Goal: Obtain resource: Download file/media

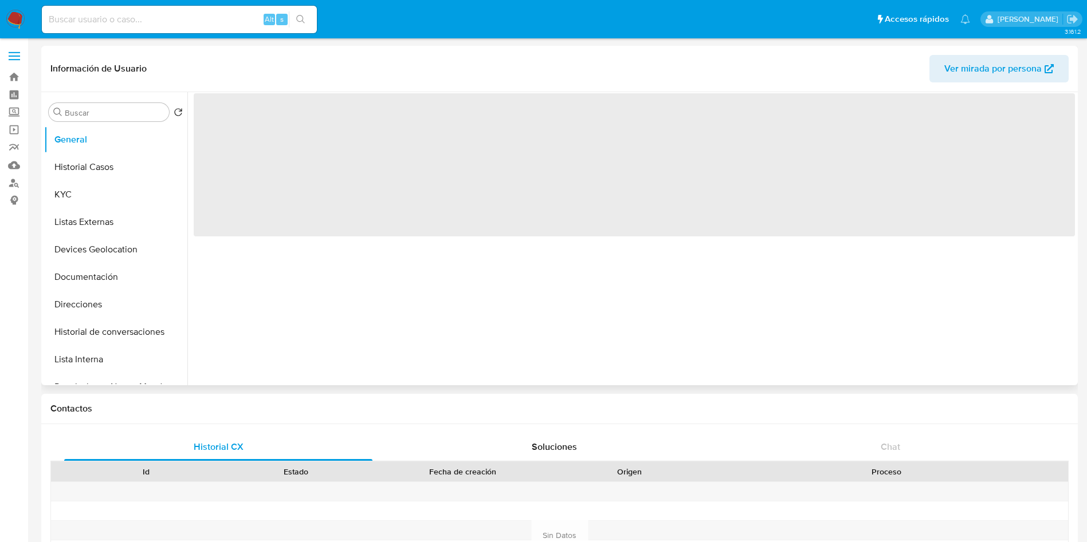
select select "10"
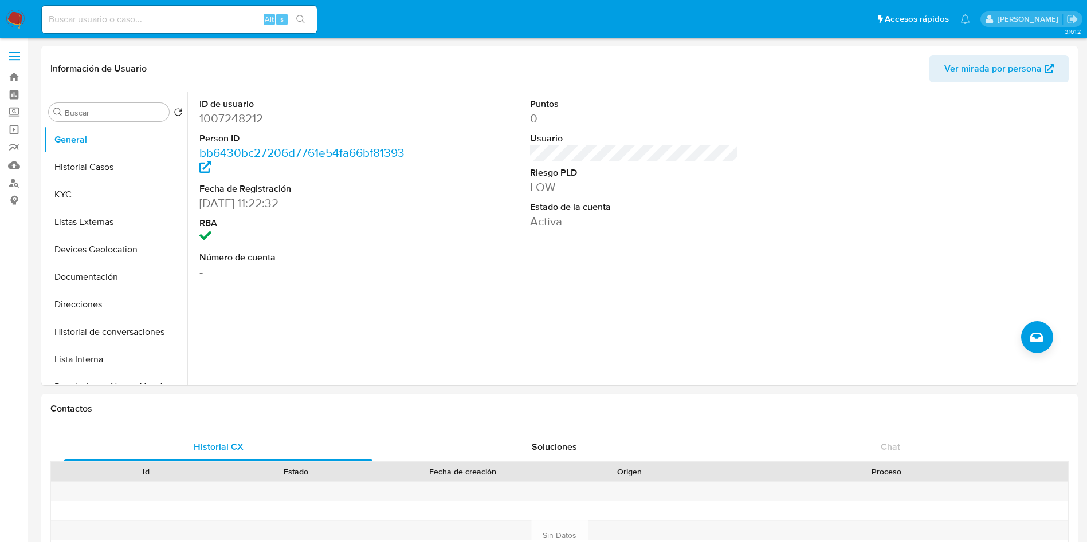
click at [190, 29] on div "Alt s" at bounding box center [179, 19] width 275 height 27
click at [193, 19] on input at bounding box center [179, 19] width 275 height 15
paste input "1269549859"
type input "1269549859"
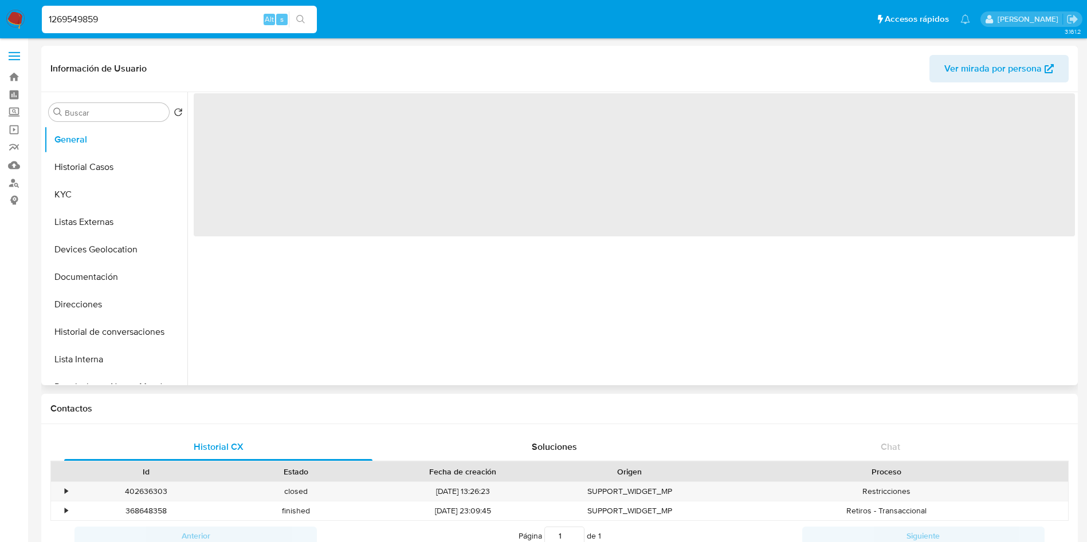
select select "10"
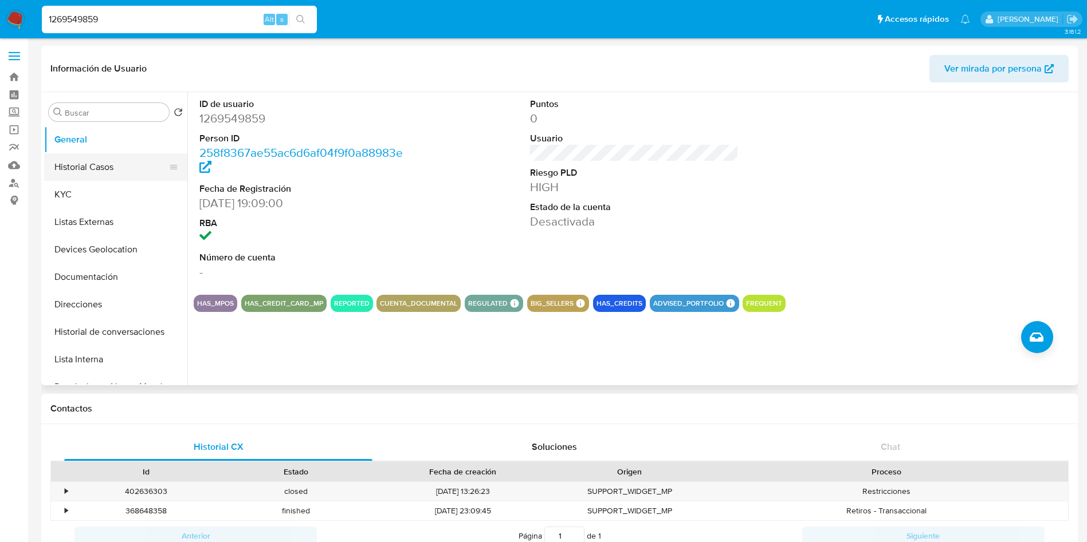
click at [96, 172] on button "Historial Casos" at bounding box center [111, 167] width 134 height 27
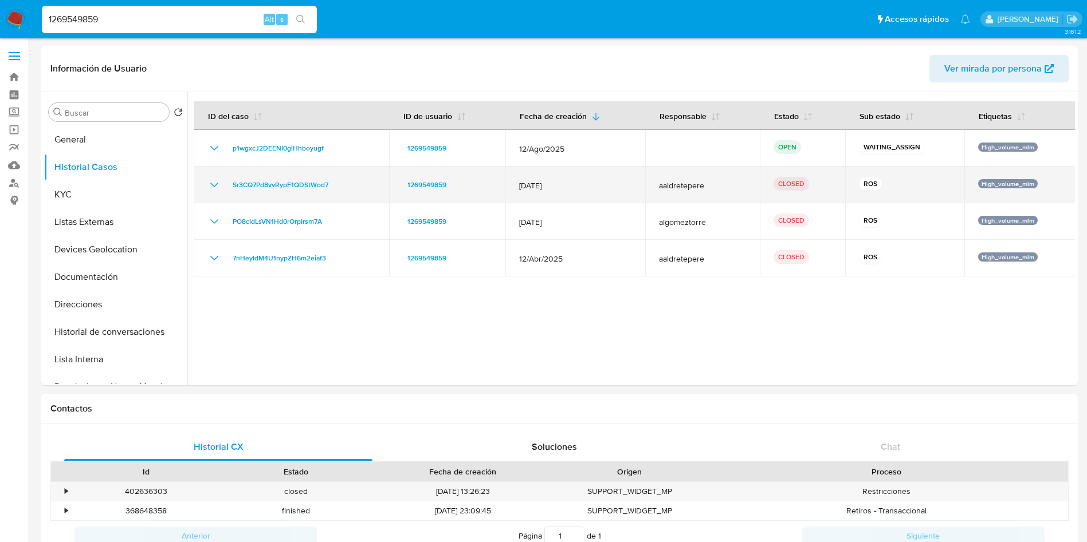
click at [210, 183] on icon "Mostrar/Ocultar" at bounding box center [214, 185] width 14 height 14
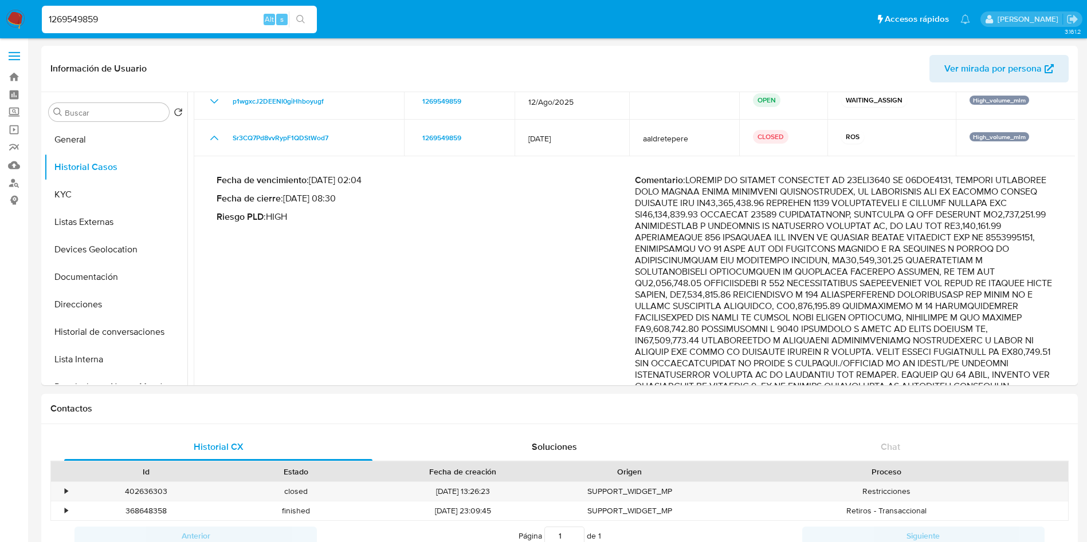
scroll to position [86, 0]
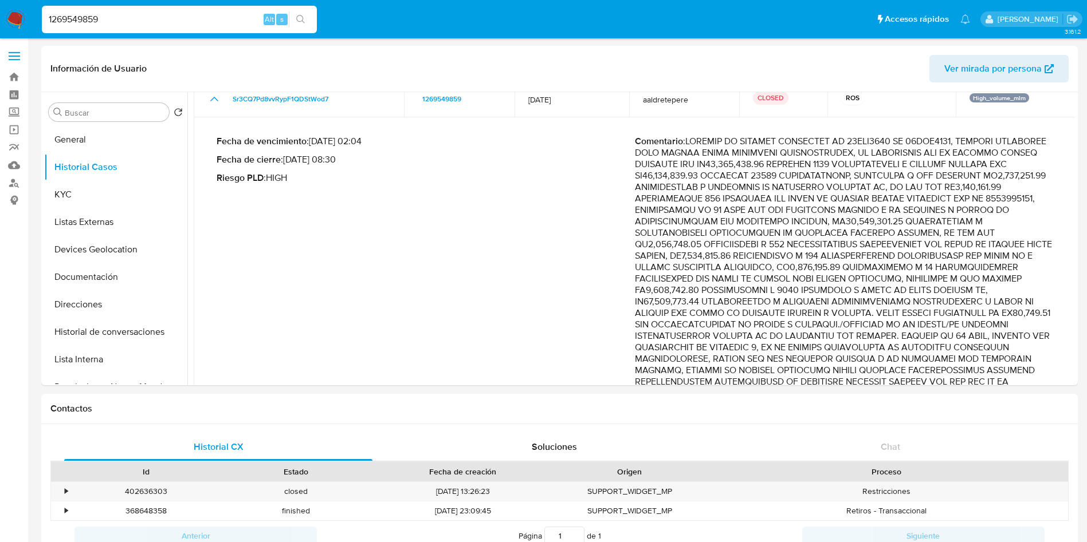
drag, startPoint x: 962, startPoint y: 141, endPoint x: 689, endPoint y: 146, distance: 273.3
click at [689, 146] on p "Comentario :" at bounding box center [844, 302] width 418 height 332
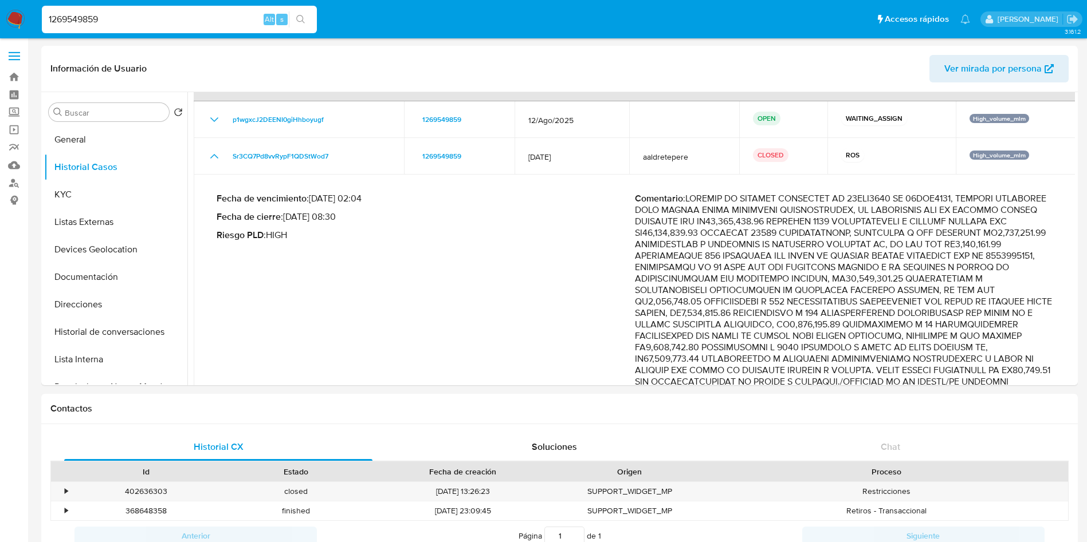
scroll to position [0, 0]
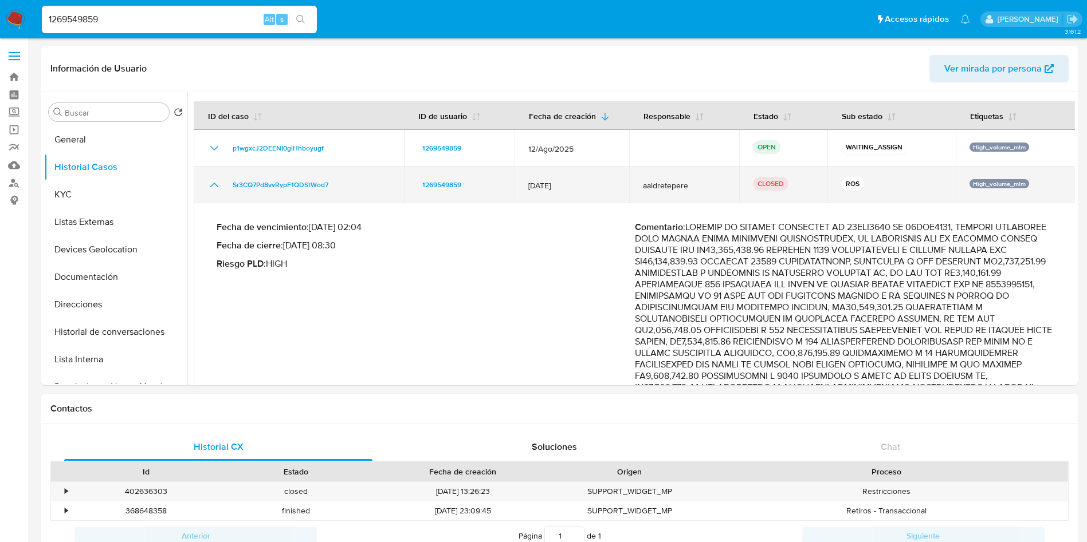
drag, startPoint x: 525, startPoint y: 183, endPoint x: 573, endPoint y: 184, distance: 48.7
click at [573, 184] on td "12/Jul/2025" at bounding box center [571, 185] width 115 height 37
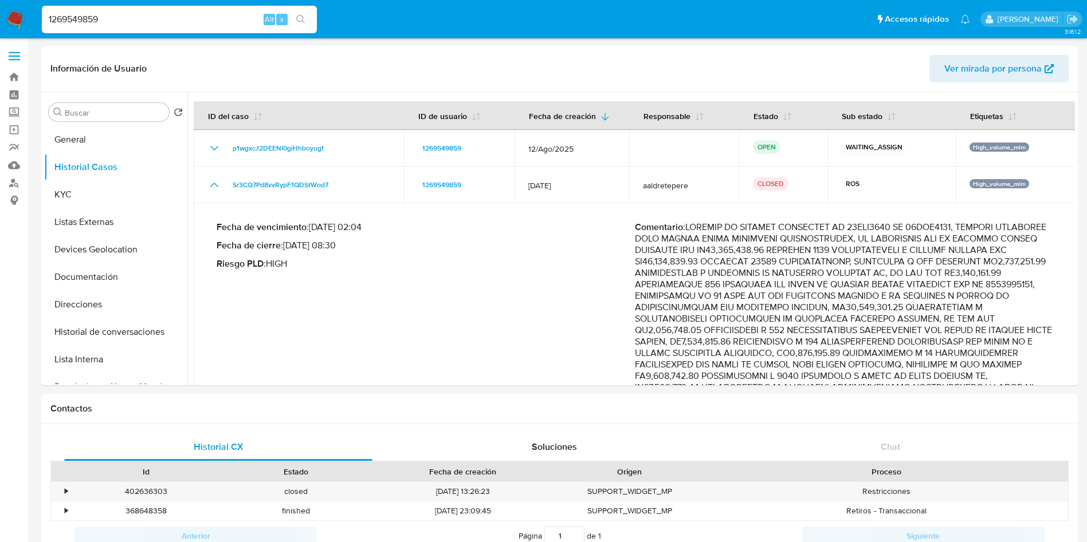
click at [780, 260] on p "Comentario :" at bounding box center [844, 388] width 418 height 332
drag, startPoint x: 774, startPoint y: 242, endPoint x: 747, endPoint y: 223, distance: 33.4
click at [774, 242] on p "Comentario :" at bounding box center [844, 388] width 418 height 332
drag, startPoint x: 840, startPoint y: 227, endPoint x: 961, endPoint y: 231, distance: 120.9
click at [961, 231] on p "Comentario :" at bounding box center [844, 388] width 418 height 332
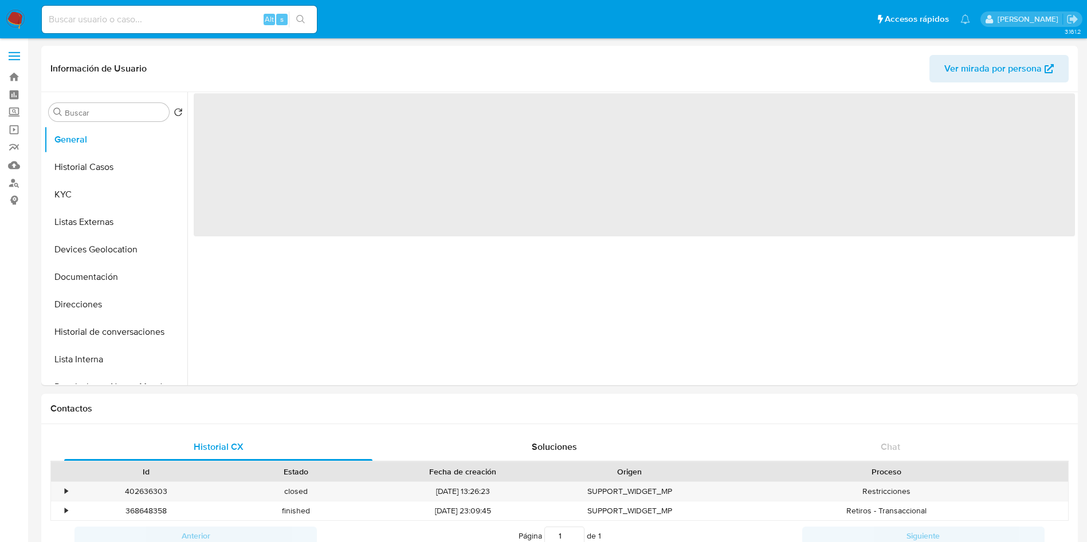
select select "10"
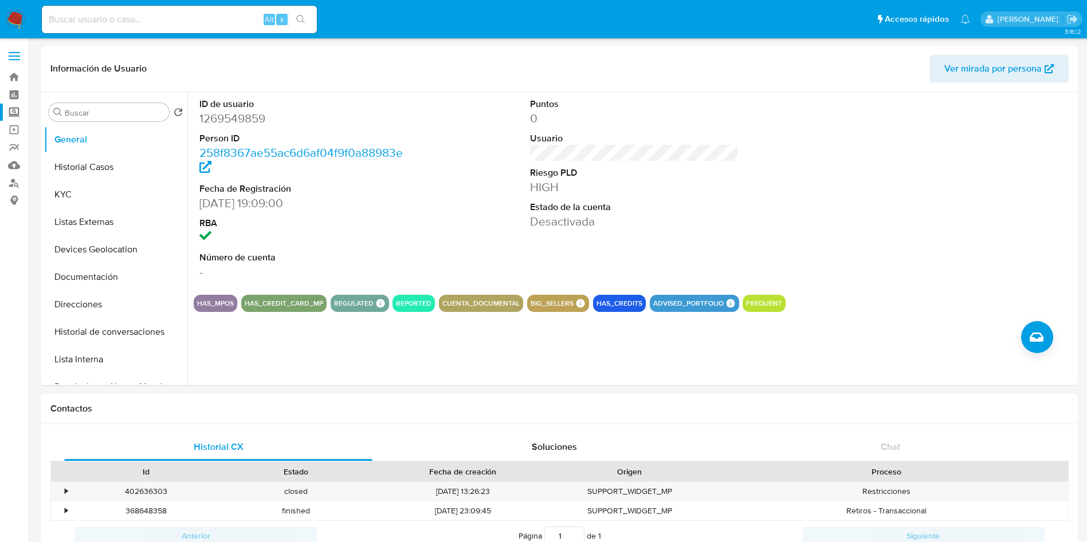
click at [19, 113] on label "Screening" at bounding box center [68, 113] width 136 height 18
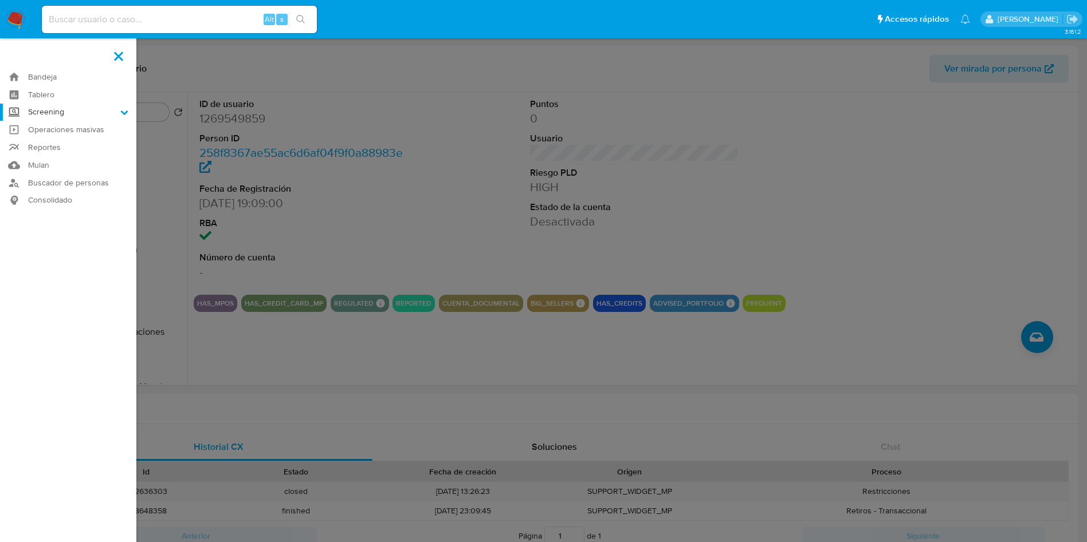
click at [0, 0] on input "Screening" at bounding box center [0, 0] width 0 height 0
click at [70, 151] on link "Herramientas" at bounding box center [68, 157] width 136 height 14
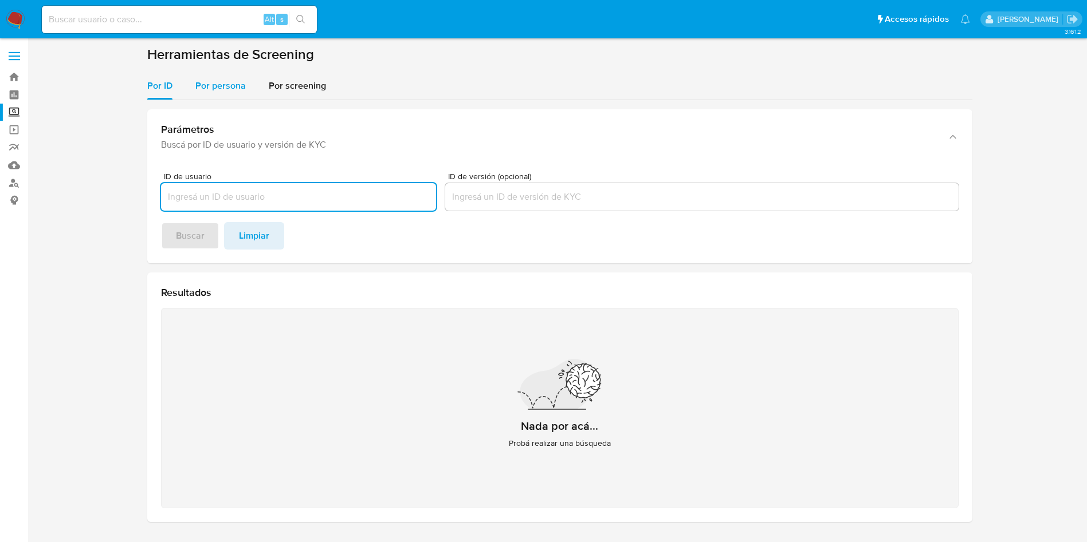
click at [207, 86] on span "Por persona" at bounding box center [220, 85] width 50 height 13
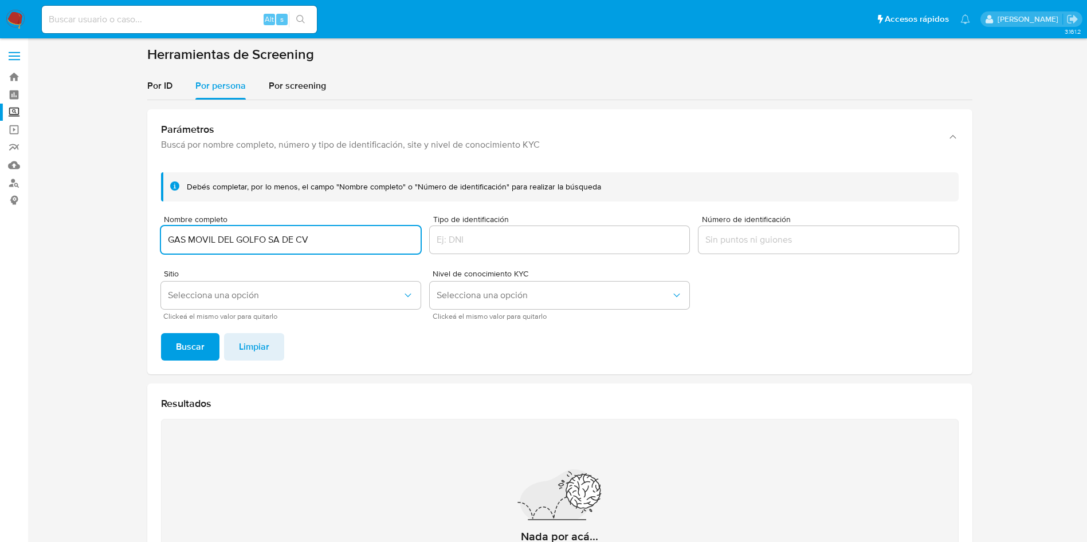
type input "GAS MOVIL DEL GOLFO SA DE CV"
click at [161, 333] on button "Buscar" at bounding box center [190, 346] width 58 height 27
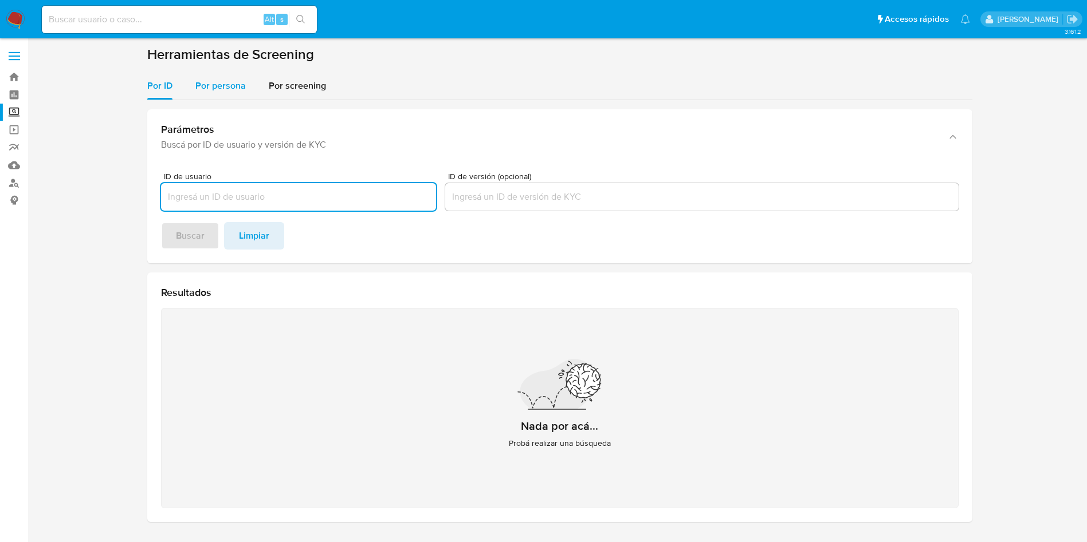
click at [227, 81] on span "Por persona" at bounding box center [220, 85] width 50 height 13
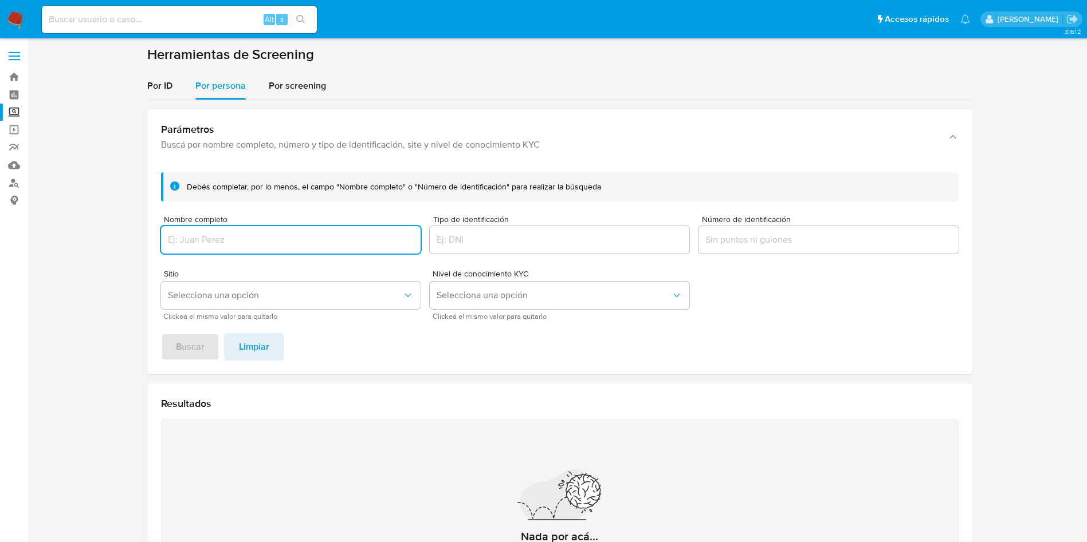
click at [347, 234] on input "Nombre completo" at bounding box center [290, 240] width 259 height 15
paste input "MARIA DEL PILAR ALOR MOLINA"
type input "MARIA DEL PILAR ALOR MOLINA"
click at [186, 340] on span "Buscar" at bounding box center [190, 347] width 29 height 25
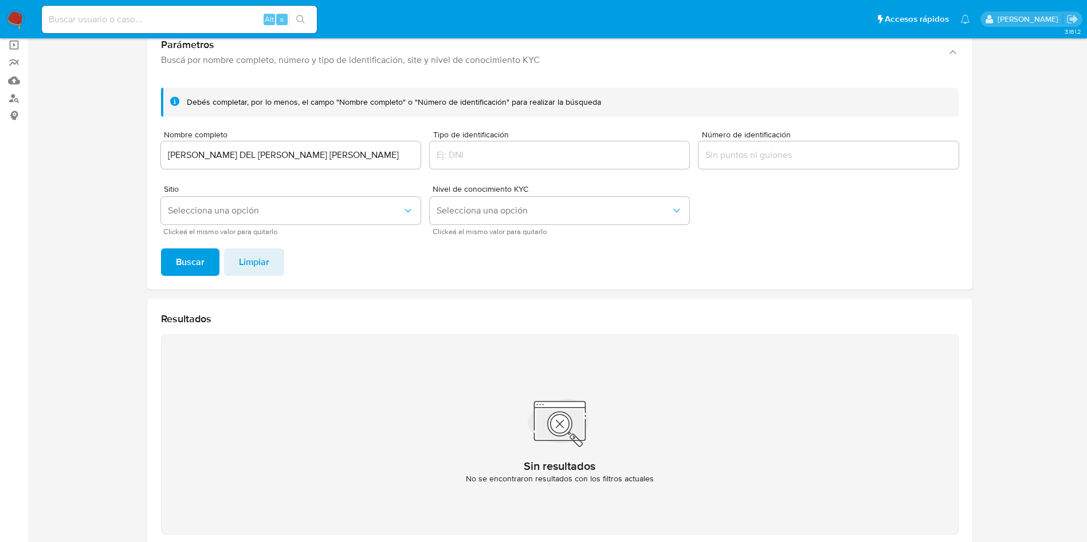
scroll to position [63, 0]
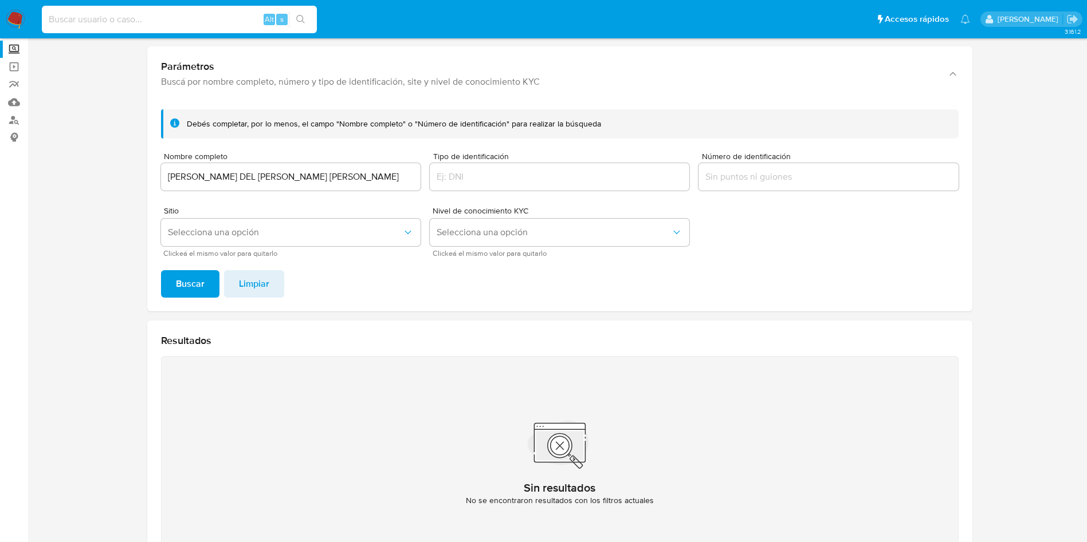
click at [200, 13] on input at bounding box center [179, 19] width 275 height 15
paste input "1269549859"
type input "1269549859"
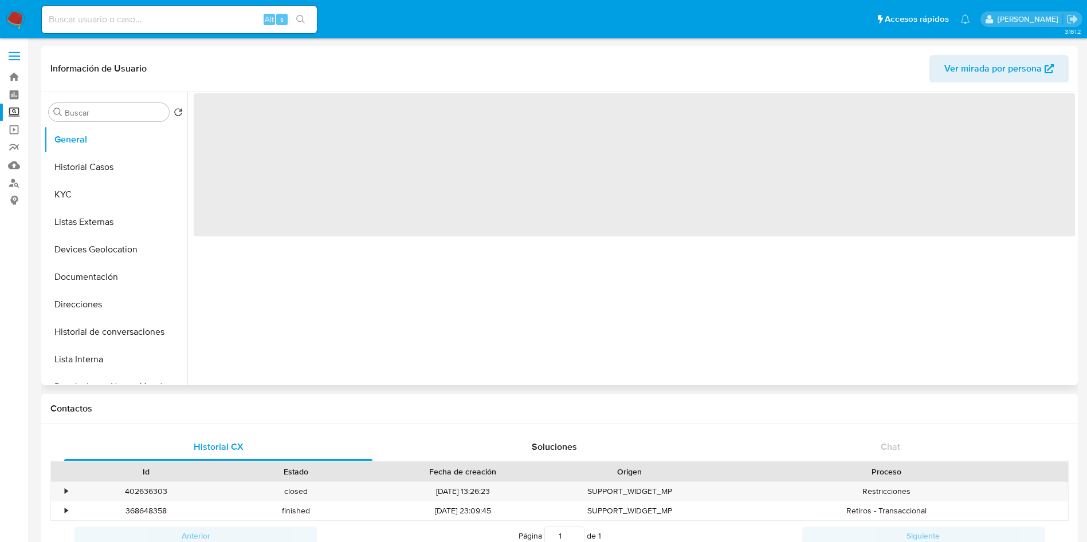
select select "10"
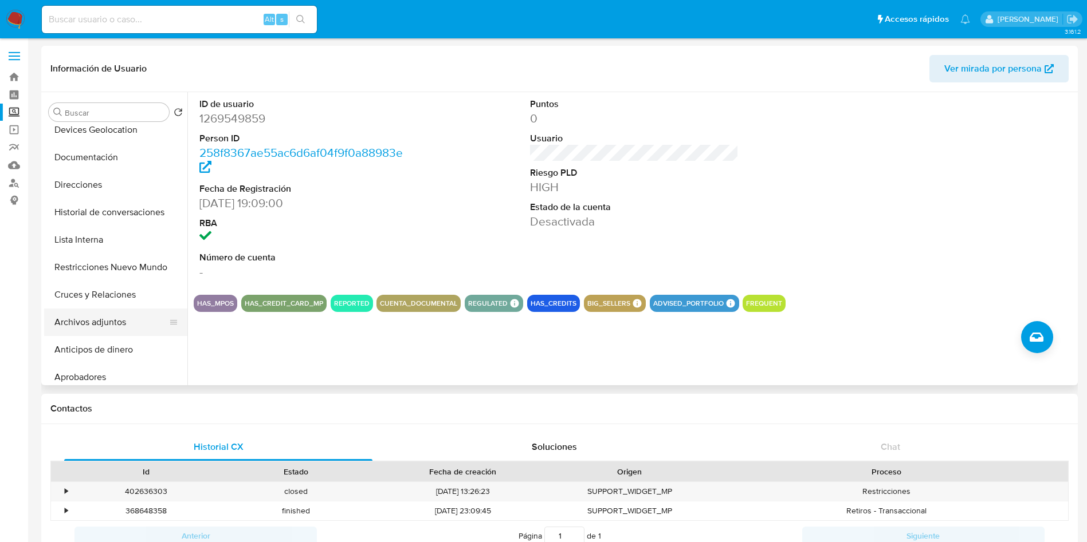
scroll to position [172, 0]
click at [116, 274] on button "Archivos adjuntos" at bounding box center [111, 270] width 134 height 27
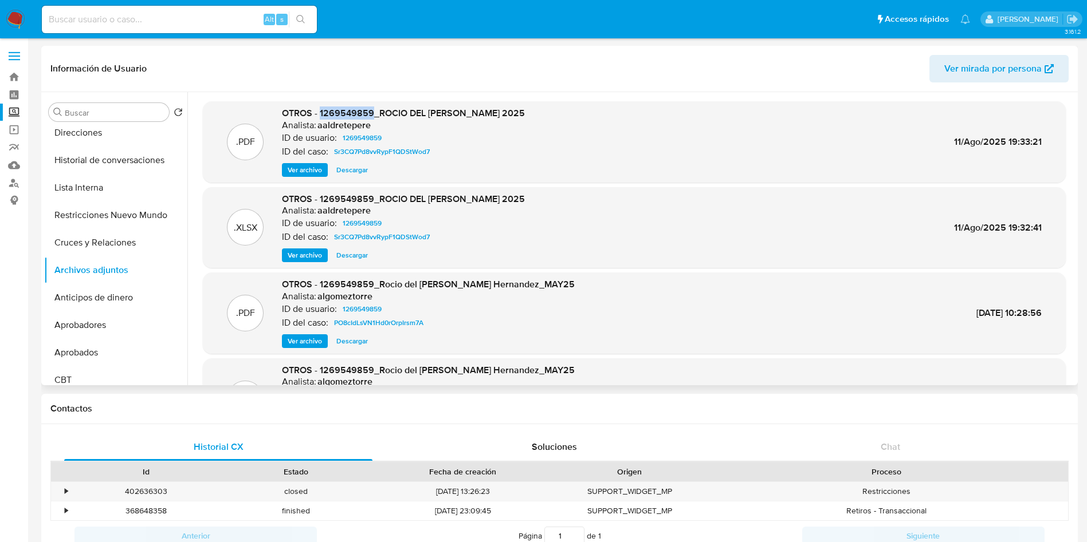
click at [353, 171] on span "Descargar" at bounding box center [352, 169] width 32 height 11
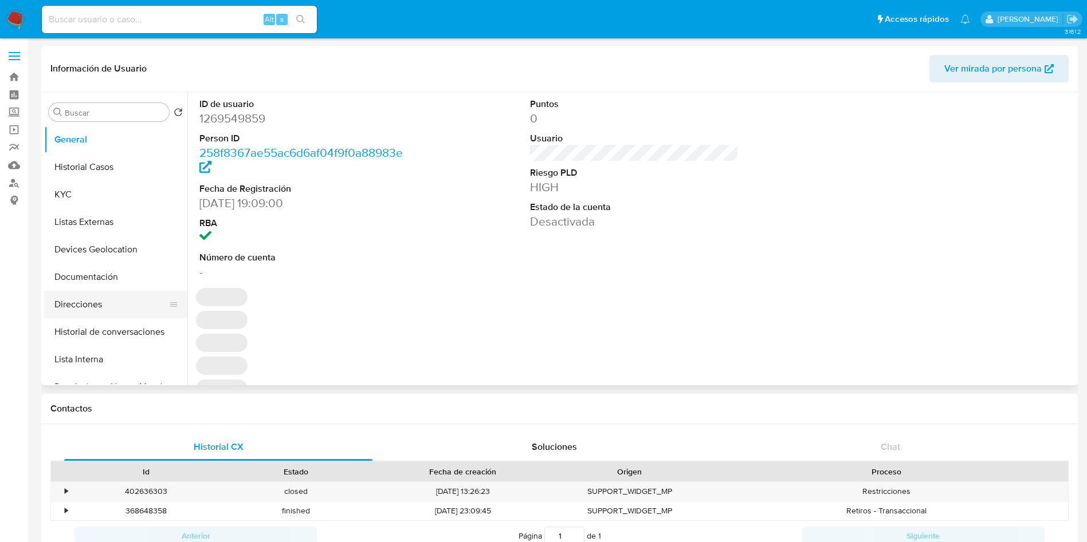
select select "10"
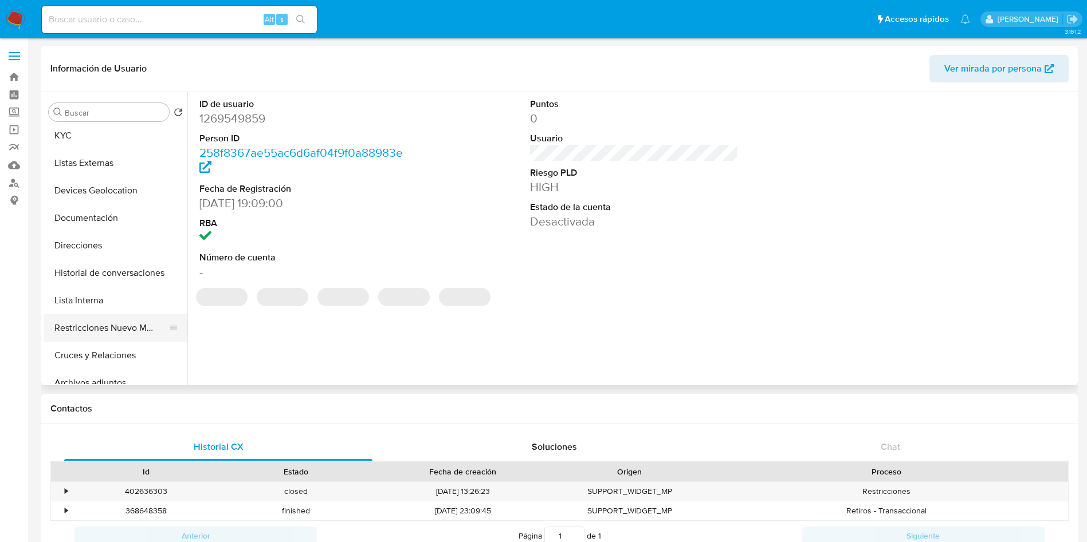
scroll to position [86, 0]
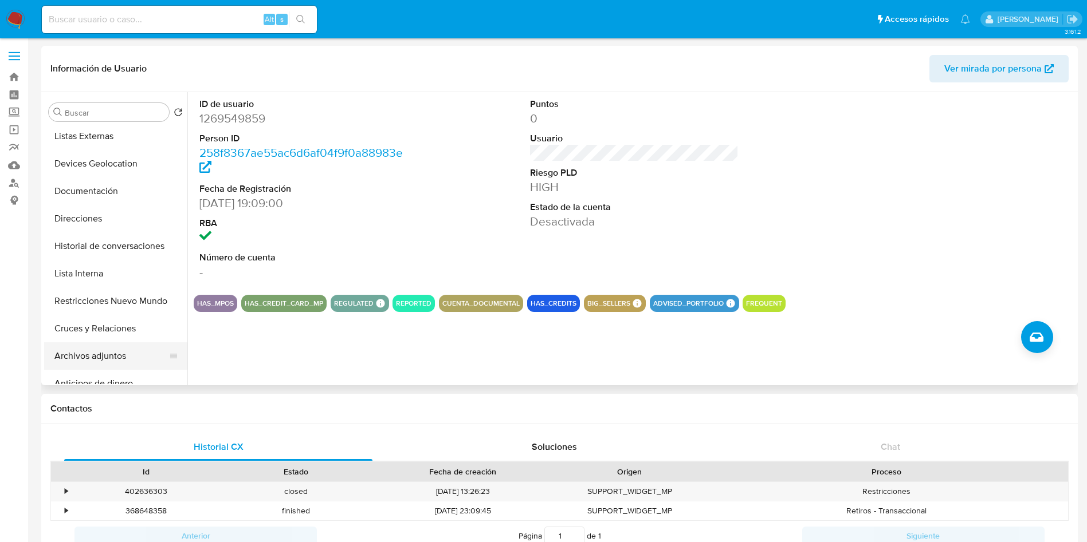
click at [109, 351] on button "Archivos adjuntos" at bounding box center [111, 356] width 134 height 27
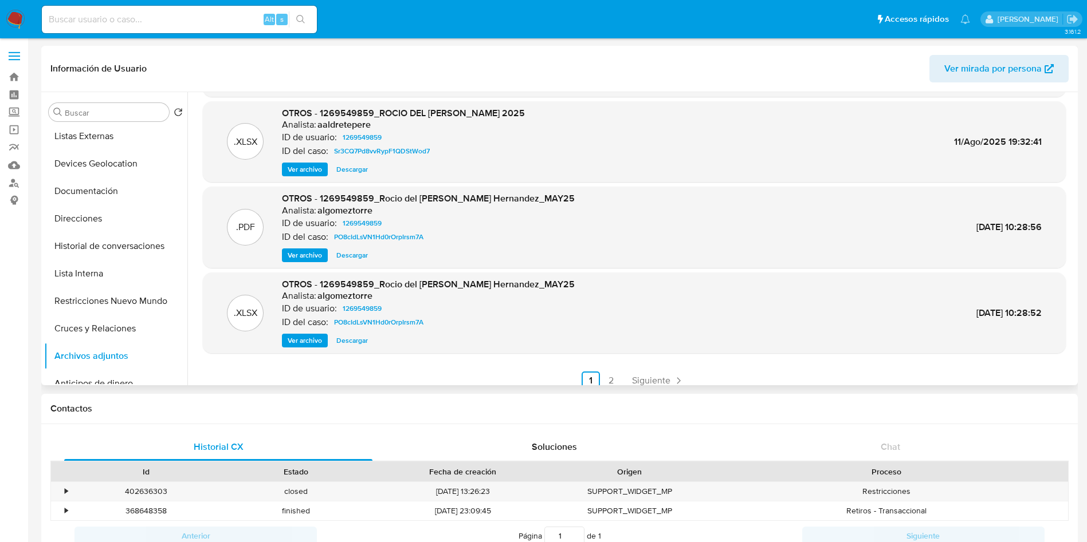
click at [362, 257] on span "Descargar" at bounding box center [352, 255] width 32 height 11
